Goal: Task Accomplishment & Management: Manage account settings

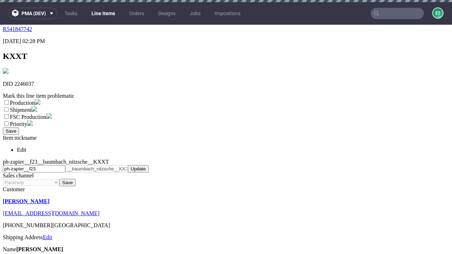
scroll to position [2, 0]
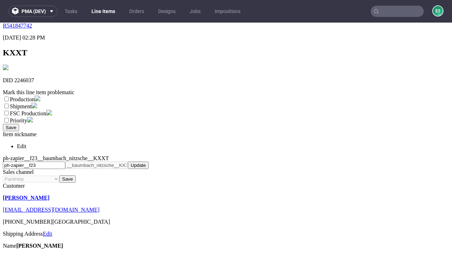
select select "dtp_ca_needed"
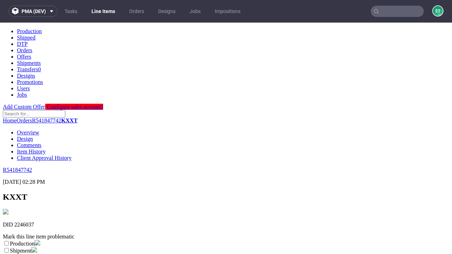
scroll to position [0, 0]
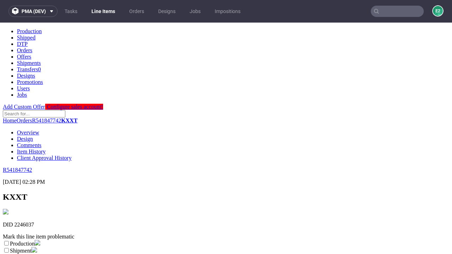
checkbox input "true"
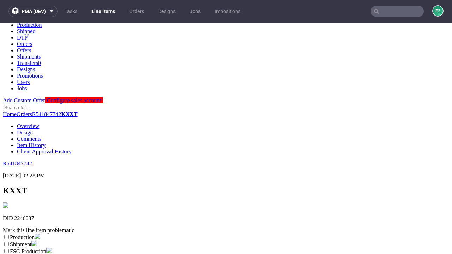
scroll to position [126, 0]
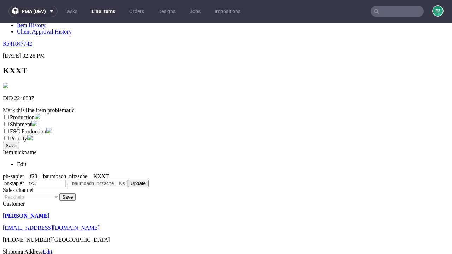
type textarea "test"
